Goal: Feedback & Contribution: Submit feedback/report problem

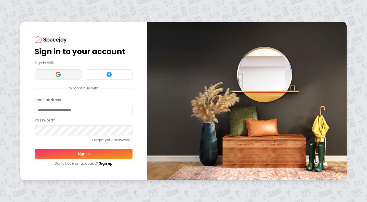
click at [67, 73] on button at bounding box center [58, 74] width 47 height 10
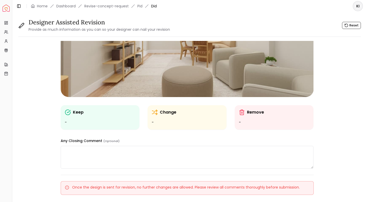
scroll to position [87, 0]
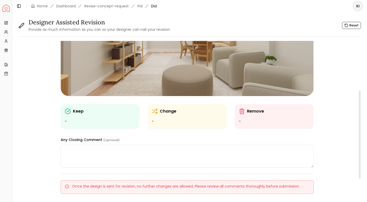
click at [78, 123] on ul "-" at bounding box center [100, 122] width 71 height 6
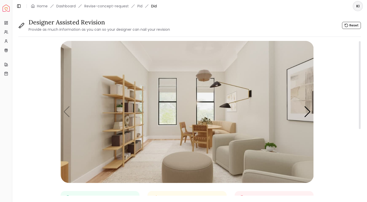
scroll to position [0, 0]
click at [351, 25] on button "Reset" at bounding box center [351, 25] width 19 height 7
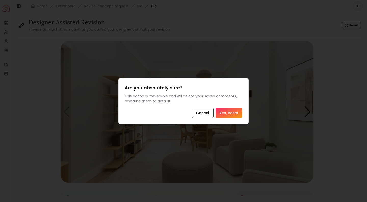
click at [236, 112] on button "Yes, Reset" at bounding box center [228, 113] width 27 height 10
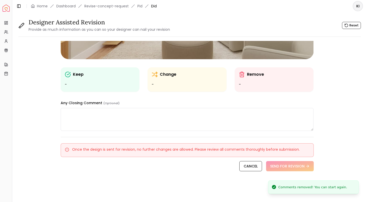
scroll to position [124, 0]
click at [238, 98] on div "Keep - Change - Remove - Any Closing Comment (Optional)" at bounding box center [187, 24] width 253 height 214
click at [246, 83] on ul "-" at bounding box center [274, 85] width 71 height 6
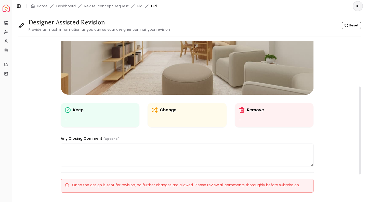
scroll to position [80, 0]
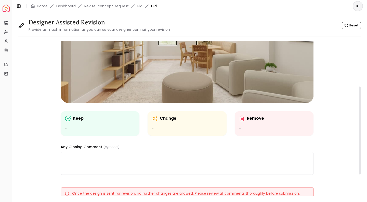
click at [266, 101] on img "1 / 5" at bounding box center [187, 32] width 253 height 142
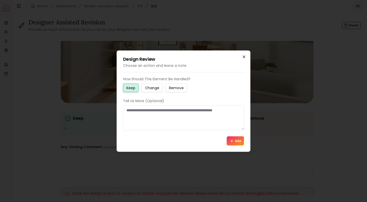
click at [244, 56] on icon "button" at bounding box center [244, 57] width 4 height 4
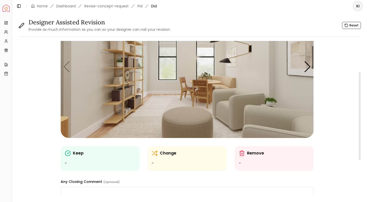
scroll to position [43, 0]
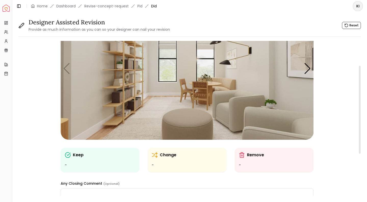
click at [242, 117] on img "1 / 5" at bounding box center [187, 69] width 253 height 142
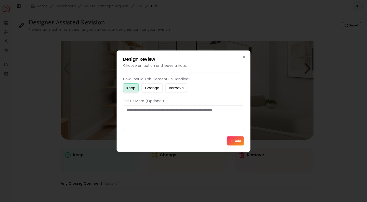
click at [148, 86] on small "Change" at bounding box center [152, 87] width 14 height 5
click at [147, 121] on textarea at bounding box center [183, 117] width 121 height 25
paste textarea "**********"
type textarea "**********"
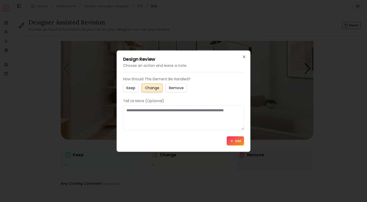
click at [147, 122] on textarea at bounding box center [183, 117] width 121 height 25
paste textarea "**********"
type textarea "**********"
click at [236, 140] on button "Add" at bounding box center [235, 140] width 17 height 9
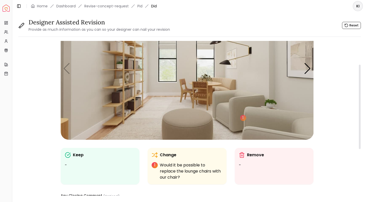
click at [180, 118] on img "1 / 5" at bounding box center [187, 69] width 253 height 142
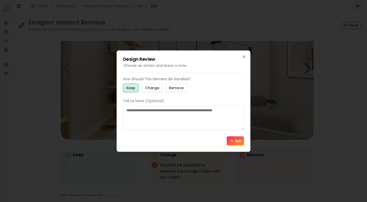
click at [177, 88] on small "Remove" at bounding box center [176, 87] width 15 height 5
click at [237, 137] on button "Add" at bounding box center [235, 140] width 17 height 9
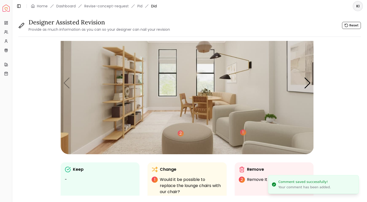
scroll to position [28, 0]
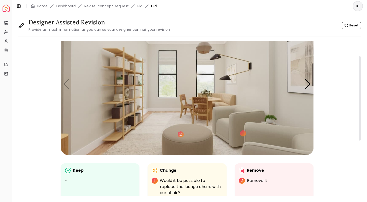
click at [158, 120] on img "1 / 5" at bounding box center [187, 84] width 253 height 142
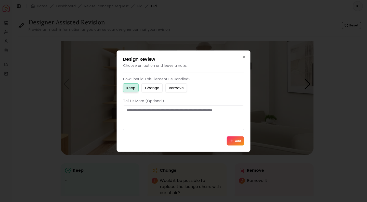
click at [153, 90] on small "Change" at bounding box center [152, 87] width 14 height 5
click at [148, 114] on textarea at bounding box center [183, 117] width 121 height 25
paste textarea "**********"
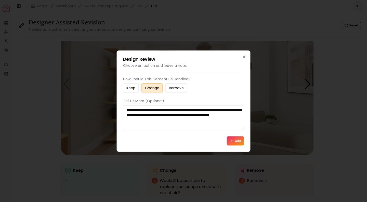
drag, startPoint x: 130, startPoint y: 110, endPoint x: 116, endPoint y: 110, distance: 14.5
click at [116, 110] on body "**********" at bounding box center [183, 101] width 367 height 202
type textarea "**********"
click at [239, 141] on button "Add" at bounding box center [235, 140] width 17 height 9
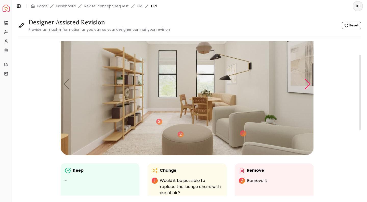
click at [307, 85] on div "Next slide" at bounding box center [307, 84] width 7 height 11
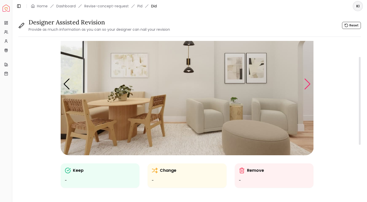
click at [307, 85] on div "Next slide" at bounding box center [307, 84] width 7 height 11
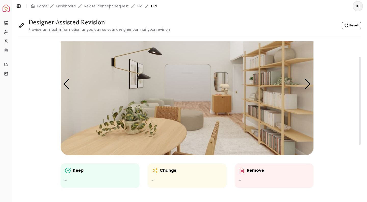
click at [194, 180] on ul "-" at bounding box center [186, 181] width 71 height 6
click at [154, 170] on icon at bounding box center [154, 171] width 6 height 6
click at [168, 171] on p "Change" at bounding box center [168, 171] width 17 height 6
click at [222, 106] on img "3 / 5" at bounding box center [187, 84] width 253 height 142
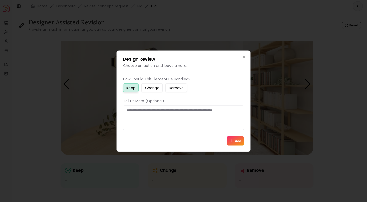
click at [159, 89] on small "Change" at bounding box center [152, 87] width 14 height 5
click at [142, 118] on textarea at bounding box center [183, 117] width 121 height 25
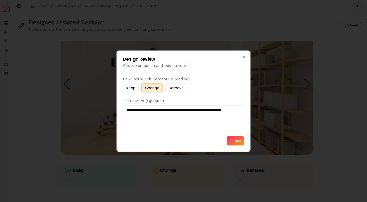
type textarea "**********"
click at [238, 141] on button "Add" at bounding box center [235, 140] width 17 height 9
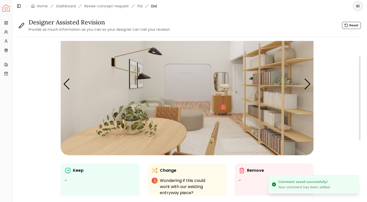
click at [138, 89] on img "3 / 5" at bounding box center [187, 84] width 253 height 142
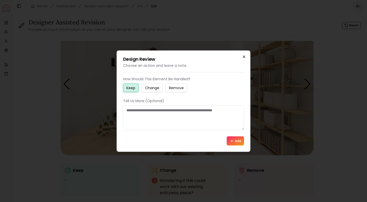
click at [243, 58] on icon "button" at bounding box center [244, 57] width 4 height 4
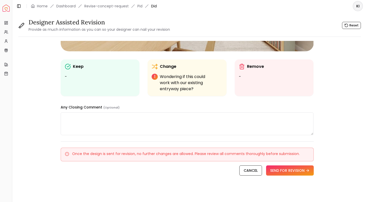
scroll to position [134, 0]
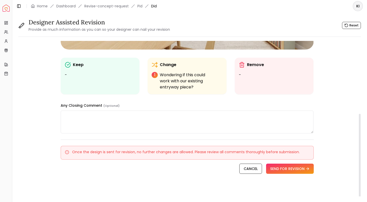
click at [203, 111] on textarea at bounding box center [187, 122] width 253 height 23
paste textarea "**********"
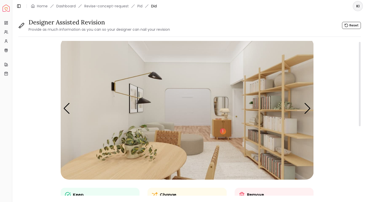
scroll to position [1, 0]
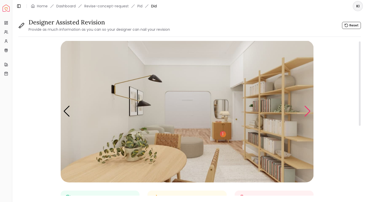
type textarea "**********"
click at [305, 112] on div "Next slide" at bounding box center [307, 111] width 7 height 11
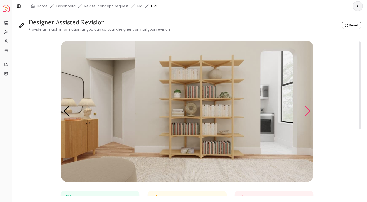
click at [305, 112] on div "Next slide" at bounding box center [307, 111] width 7 height 11
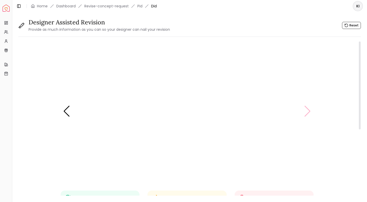
click at [305, 112] on img "5 / 5" at bounding box center [187, 111] width 253 height 142
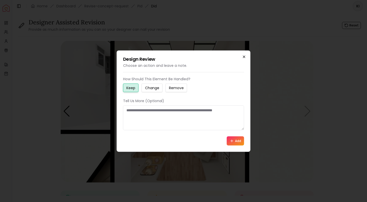
click at [245, 55] on icon "button" at bounding box center [244, 57] width 4 height 4
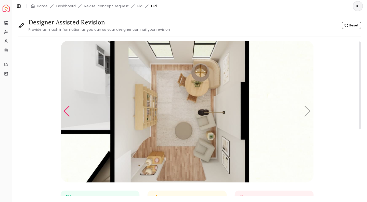
click at [68, 109] on div "Previous slide" at bounding box center [66, 111] width 7 height 11
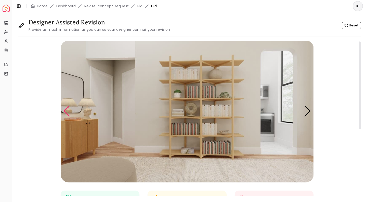
click at [68, 109] on div "Previous slide" at bounding box center [66, 111] width 7 height 11
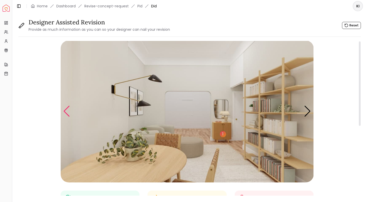
click at [68, 109] on div "Previous slide" at bounding box center [66, 111] width 7 height 11
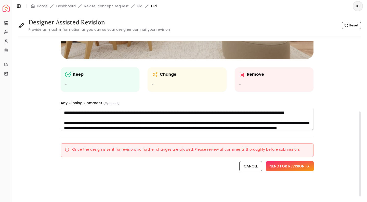
scroll to position [124, 0]
click at [294, 165] on button "SEND FOR REVISION" at bounding box center [290, 166] width 48 height 10
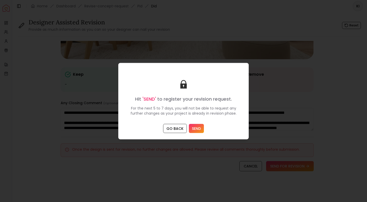
click at [194, 128] on button "SEND" at bounding box center [196, 128] width 15 height 9
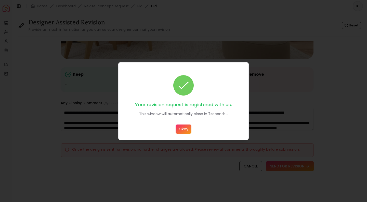
click at [180, 130] on button "Okay" at bounding box center [183, 129] width 16 height 9
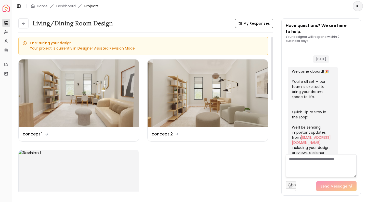
scroll to position [255, 0]
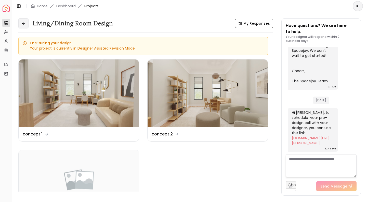
click at [24, 25] on button at bounding box center [23, 23] width 10 height 10
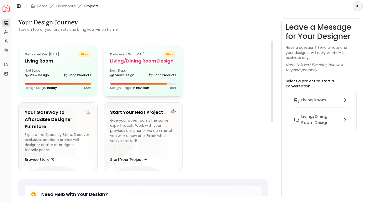
click at [118, 79] on div "Delivered on: [DATE] bliss Living/Dining Room design Next Steps: View Design Sh…" at bounding box center [143, 70] width 79 height 51
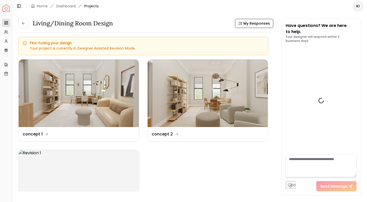
scroll to position [255, 0]
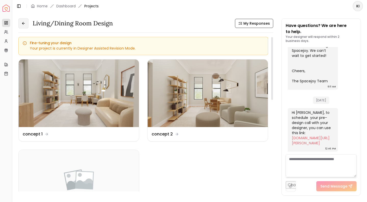
click at [23, 23] on icon at bounding box center [23, 23] width 4 height 4
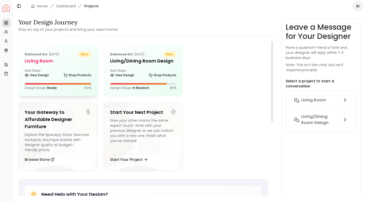
click at [52, 72] on div "Next Steps: View Design Shop Products" at bounding box center [58, 74] width 66 height 10
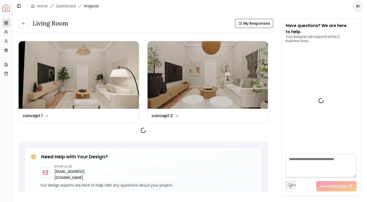
scroll to position [260, 0]
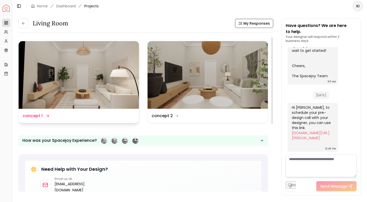
click at [40, 114] on dd "concept 1" at bounding box center [33, 116] width 20 height 6
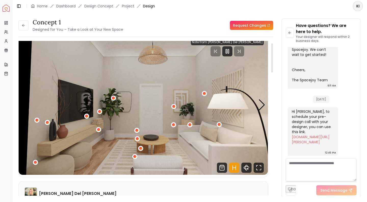
scroll to position [6, 0]
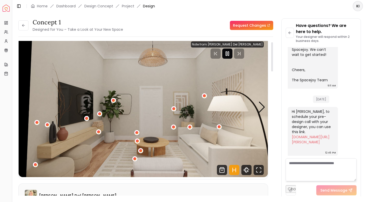
click at [230, 53] on icon "Pause" at bounding box center [227, 54] width 6 height 6
click at [74, 144] on img "1 / 4" at bounding box center [143, 107] width 249 height 140
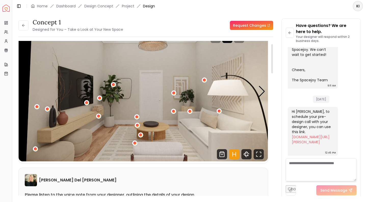
scroll to position [23, 0]
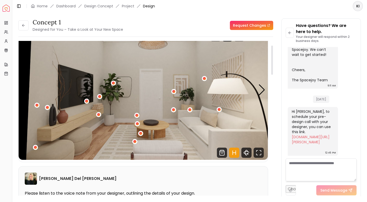
click at [256, 22] on link "Request Changes" at bounding box center [251, 25] width 43 height 9
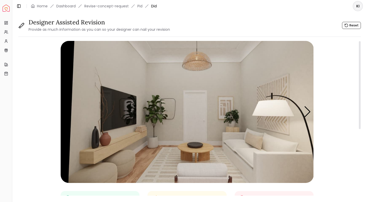
click at [121, 145] on img "1 / 4" at bounding box center [187, 112] width 253 height 142
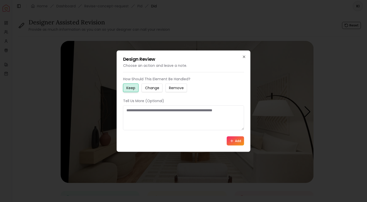
click at [148, 88] on small "Change" at bounding box center [152, 87] width 14 height 5
click at [140, 116] on textarea at bounding box center [183, 117] width 121 height 25
paste textarea "**********"
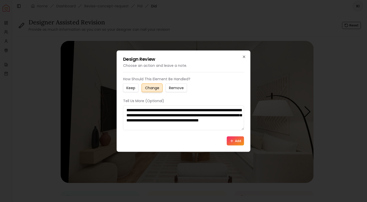
type textarea "**********"
click at [235, 142] on button "Add" at bounding box center [235, 140] width 17 height 9
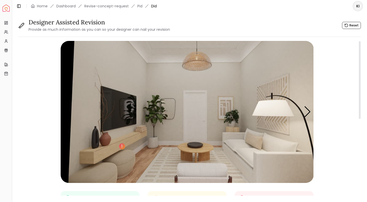
click at [144, 176] on img "1 / 4" at bounding box center [187, 112] width 253 height 142
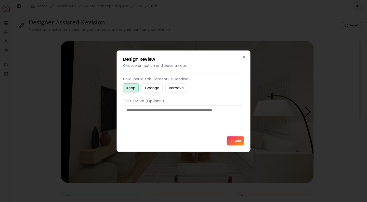
click at [163, 118] on textarea at bounding box center [183, 117] width 121 height 25
click at [150, 89] on small "Change" at bounding box center [152, 87] width 14 height 5
click at [218, 116] on textarea at bounding box center [183, 117] width 121 height 25
paste textarea "**********"
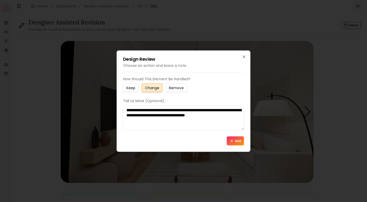
type textarea "**********"
click at [238, 139] on button "Add" at bounding box center [235, 140] width 17 height 9
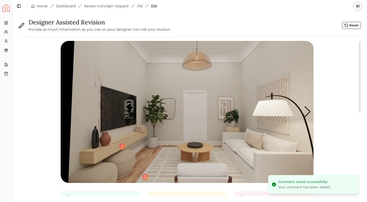
click at [209, 174] on img "1 / 4" at bounding box center [187, 112] width 253 height 142
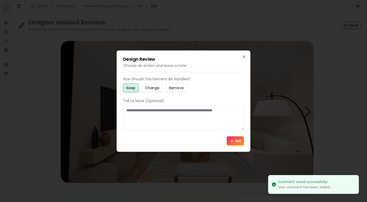
click at [173, 89] on small "Remove" at bounding box center [176, 87] width 15 height 5
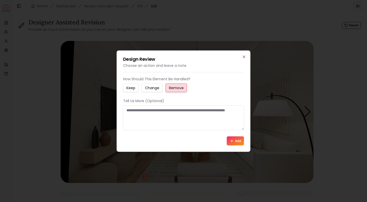
click at [236, 143] on button "Add" at bounding box center [235, 140] width 17 height 9
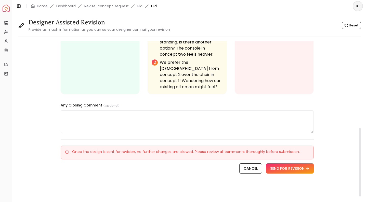
scroll to position [187, 0]
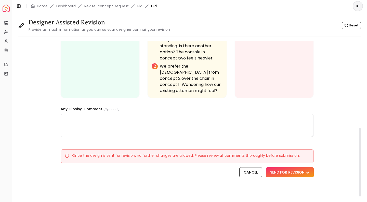
click at [206, 116] on textarea at bounding box center [187, 125] width 253 height 23
paste textarea "**********"
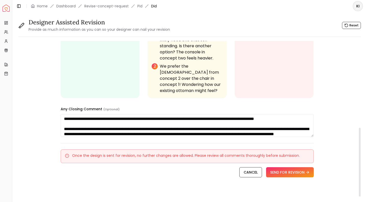
scroll to position [0, 0]
click at [101, 114] on textarea "**********" at bounding box center [187, 125] width 253 height 23
click at [162, 115] on textarea "**********" at bounding box center [187, 125] width 253 height 23
type textarea "**********"
click at [287, 169] on button "SEND FOR REVISION" at bounding box center [290, 172] width 48 height 10
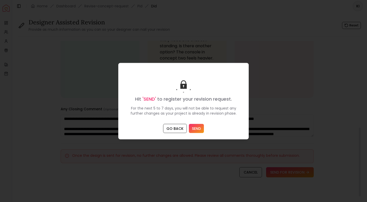
click at [194, 131] on button "SEND" at bounding box center [196, 128] width 15 height 9
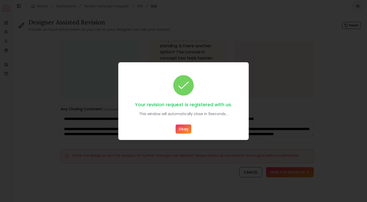
click at [185, 130] on button "Okay" at bounding box center [183, 129] width 16 height 9
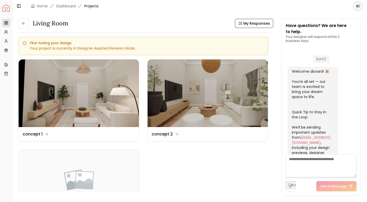
scroll to position [260, 0]
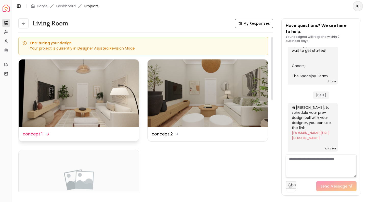
click at [110, 109] on img at bounding box center [79, 94] width 120 height 68
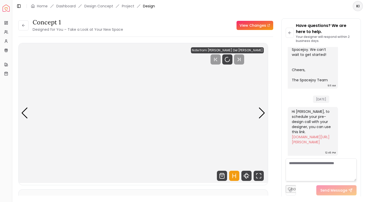
scroll to position [256, 0]
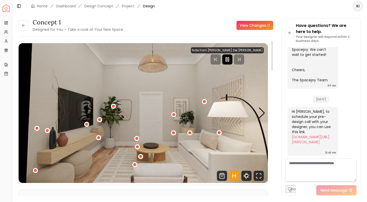
click at [230, 61] on icon "Pause" at bounding box center [227, 60] width 6 height 6
click at [261, 177] on icon "Fullscreen" at bounding box center [258, 176] width 10 height 10
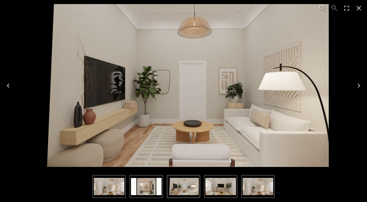
click at [359, 7] on icon "Close" at bounding box center [358, 8] width 5 height 5
